Goal: Transaction & Acquisition: Subscribe to service/newsletter

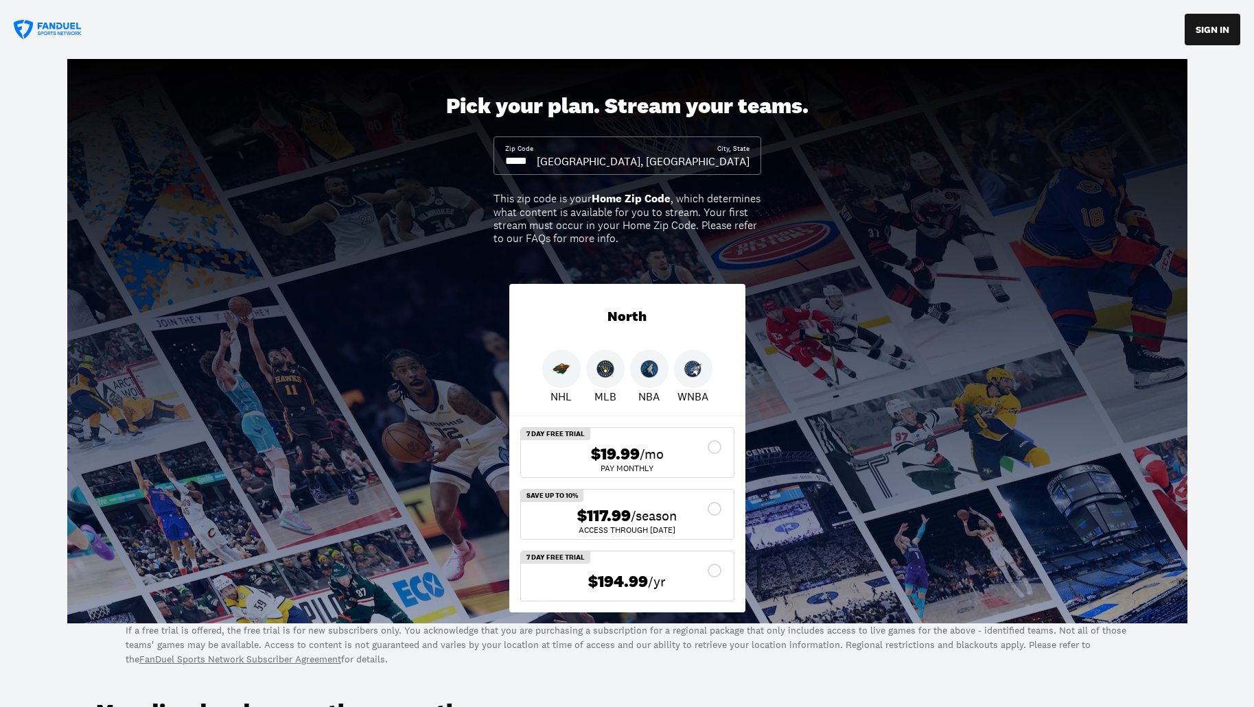
click at [537, 167] on input at bounding box center [521, 161] width 32 height 15
drag, startPoint x: 554, startPoint y: 167, endPoint x: 511, endPoint y: 166, distance: 43.2
click at [511, 166] on input at bounding box center [521, 161] width 32 height 15
click at [534, 161] on input at bounding box center [521, 161] width 32 height 15
click at [530, 161] on input at bounding box center [521, 161] width 32 height 15
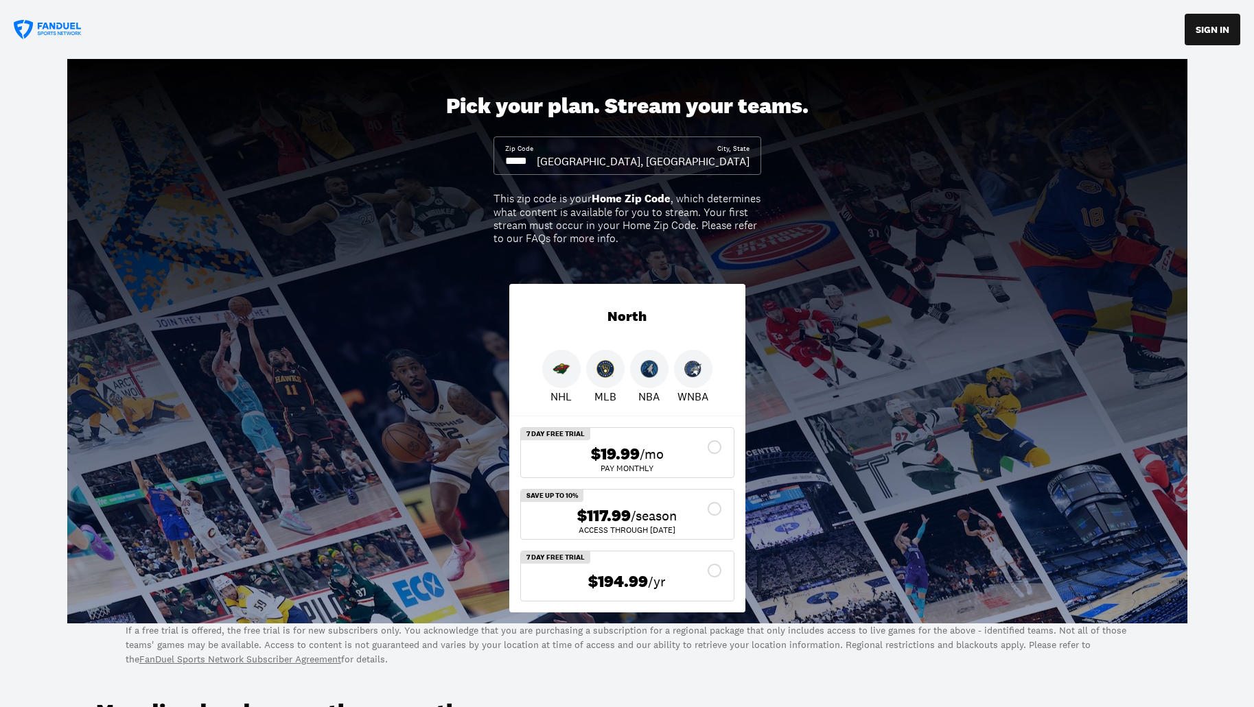
click at [534, 158] on input at bounding box center [521, 161] width 32 height 15
click at [694, 161] on div "[GEOGRAPHIC_DATA], [GEOGRAPHIC_DATA]" at bounding box center [643, 161] width 213 height 15
drag, startPoint x: 554, startPoint y: 165, endPoint x: 370, endPoint y: 165, distance: 184.6
click at [370, 165] on div "Pick your plan. Stream your teams. Zip Code City, [GEOGRAPHIC_DATA], [GEOGRAPHI…" at bounding box center [627, 341] width 1254 height 565
click at [730, 159] on div "[GEOGRAPHIC_DATA], [GEOGRAPHIC_DATA]" at bounding box center [643, 161] width 213 height 15
